Goal: Task Accomplishment & Management: Use online tool/utility

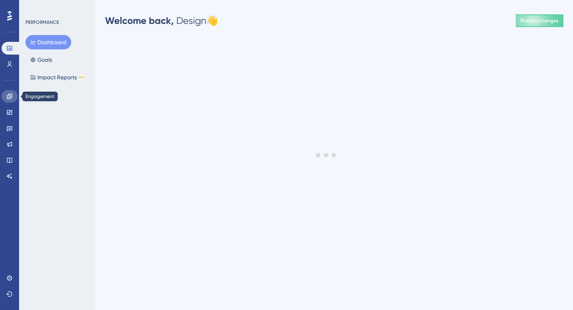
click at [12, 97] on icon at bounding box center [9, 96] width 6 height 6
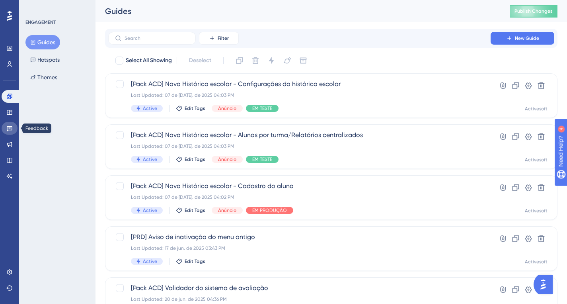
click at [9, 126] on icon at bounding box center [9, 128] width 6 height 6
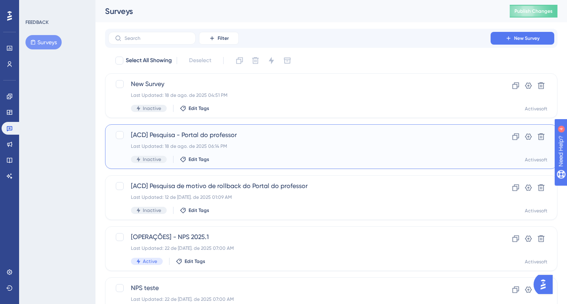
click at [207, 140] on div "[ACD] Pesquisa - Portal do professor Last Updated: 18 de ago. de 2025 06:14 PM …" at bounding box center [299, 146] width 337 height 33
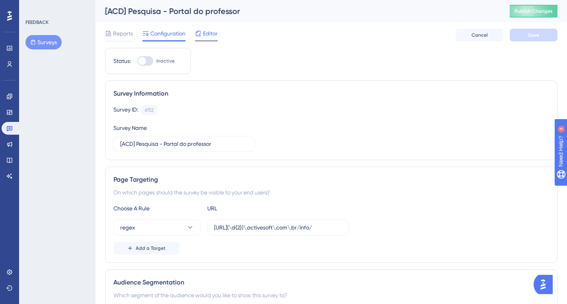
click at [208, 30] on span "Editor" at bounding box center [210, 34] width 15 height 10
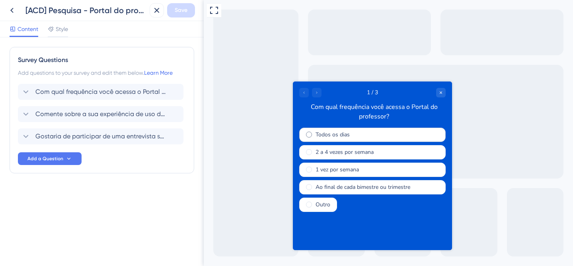
click at [311, 138] on div "Todos os dias" at bounding box center [372, 135] width 146 height 14
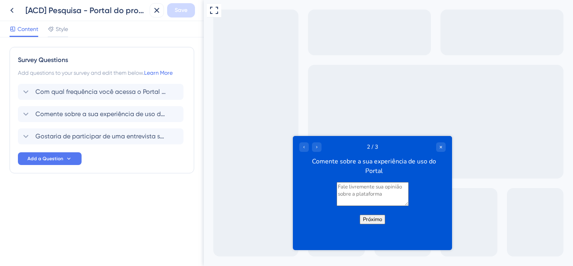
click at [376, 202] on textarea at bounding box center [373, 194] width 72 height 24
type textarea "teste"
click at [380, 224] on button "Próximo" at bounding box center [372, 219] width 25 height 10
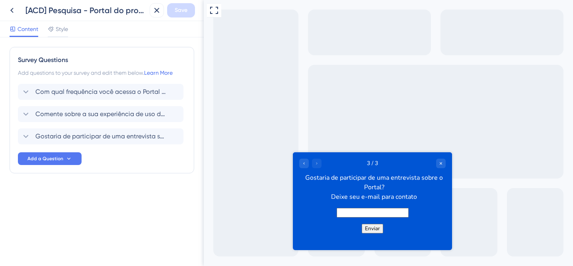
click at [382, 215] on input "text" at bounding box center [373, 213] width 72 height 10
type input "ligya@"
click at [369, 234] on button "Enviar" at bounding box center [372, 229] width 21 height 10
